Goal: Navigation & Orientation: Find specific page/section

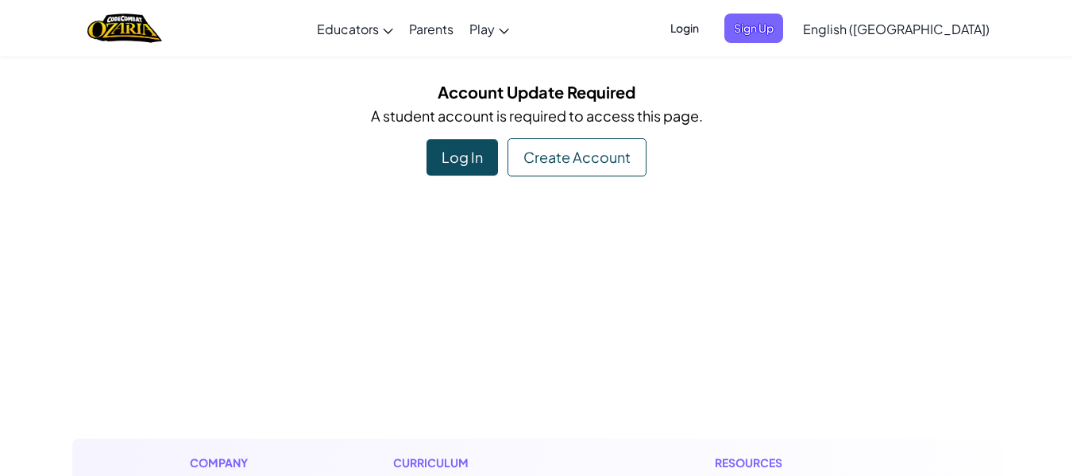
click at [460, 163] on div "Log In" at bounding box center [462, 157] width 71 height 37
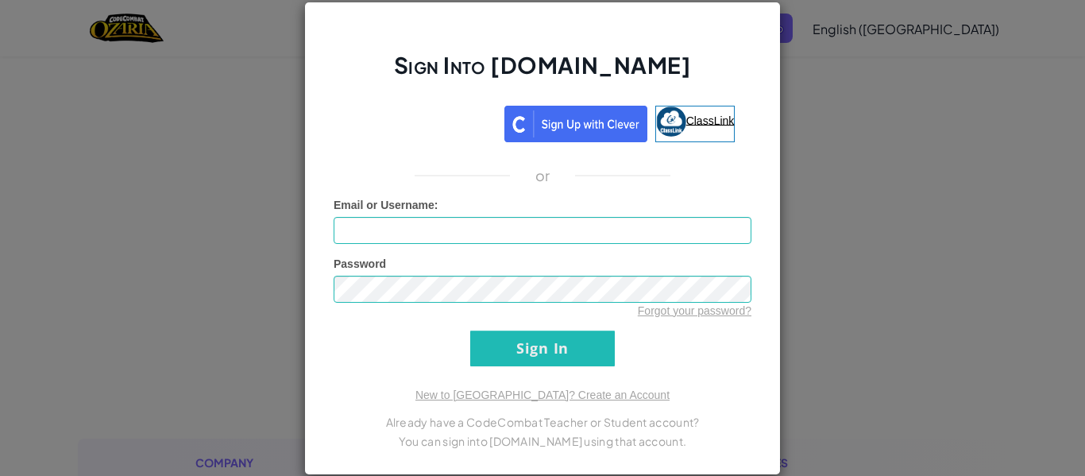
click at [688, 121] on span "ClassLink" at bounding box center [710, 120] width 48 height 13
click at [686, 126] on span "ClassLink" at bounding box center [710, 120] width 48 height 13
click at [744, 22] on div "Sign Into [DOMAIN_NAME] ClassLink or Unknown Error Email or Username : Password…" at bounding box center [542, 238] width 477 height 473
click at [659, 115] on img at bounding box center [671, 121] width 30 height 30
click at [832, 155] on div "Sign Into [DOMAIN_NAME] ClassLink or Unknown Error Email or Username : Password…" at bounding box center [542, 238] width 1085 height 476
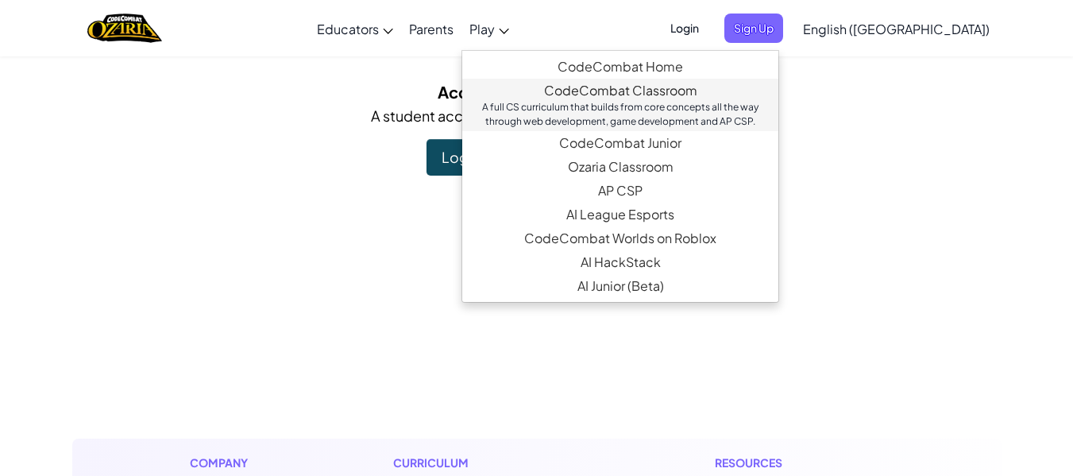
click at [577, 108] on div "A full CS curriculum that builds from core concepts all the way through web dev…" at bounding box center [620, 114] width 284 height 29
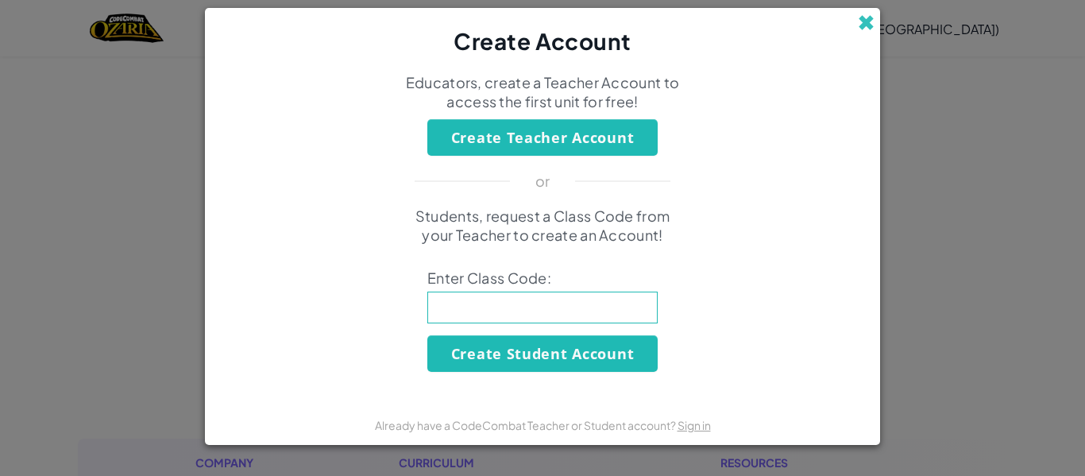
click at [864, 23] on span at bounding box center [866, 22] width 17 height 17
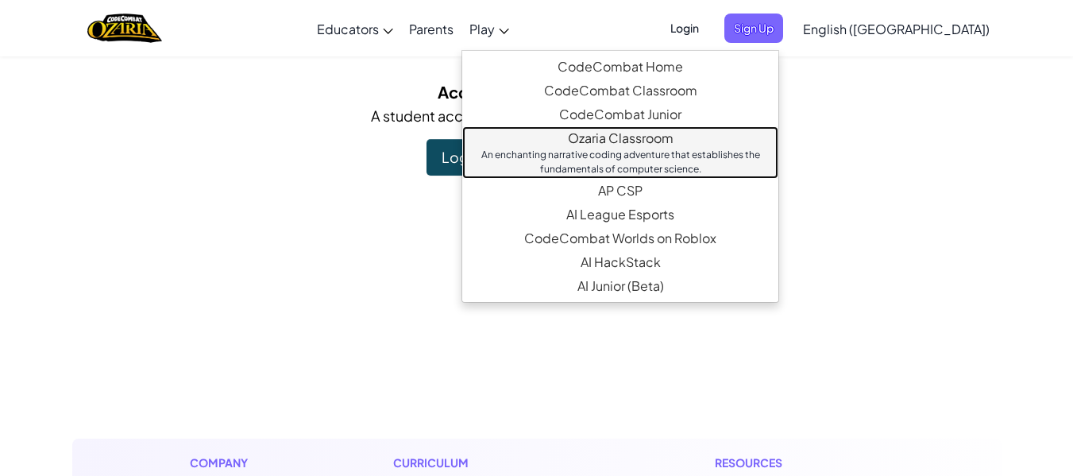
click at [585, 170] on div "An enchanting narrative coding adventure that establishes the fundamentals of c…" at bounding box center [620, 162] width 284 height 29
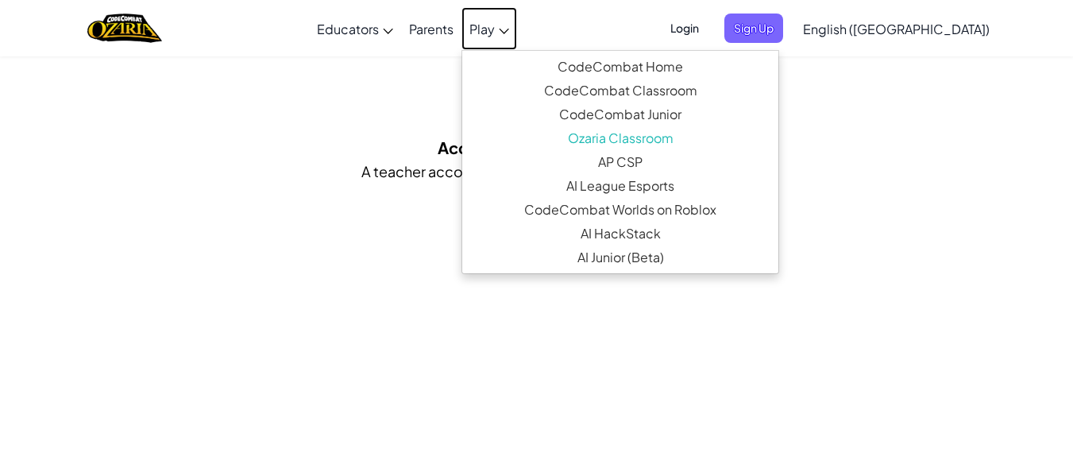
click at [517, 38] on link "Play" at bounding box center [490, 28] width 56 height 43
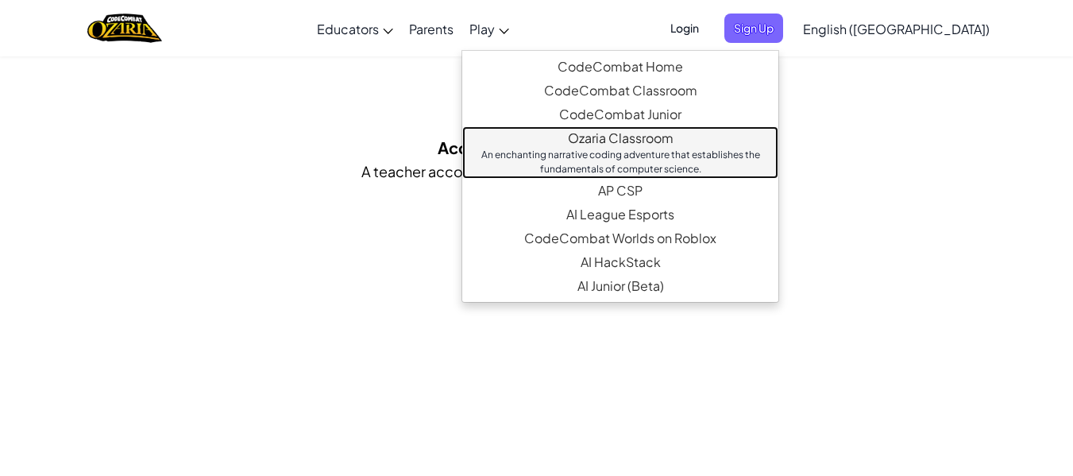
click at [575, 168] on div "An enchanting narrative coding adventure that establishes the fundamentals of c…" at bounding box center [620, 162] width 284 height 29
click at [581, 154] on div "An enchanting narrative coding adventure that establishes the fundamentals of c…" at bounding box center [620, 162] width 284 height 29
